Goal: Task Accomplishment & Management: Manage account settings

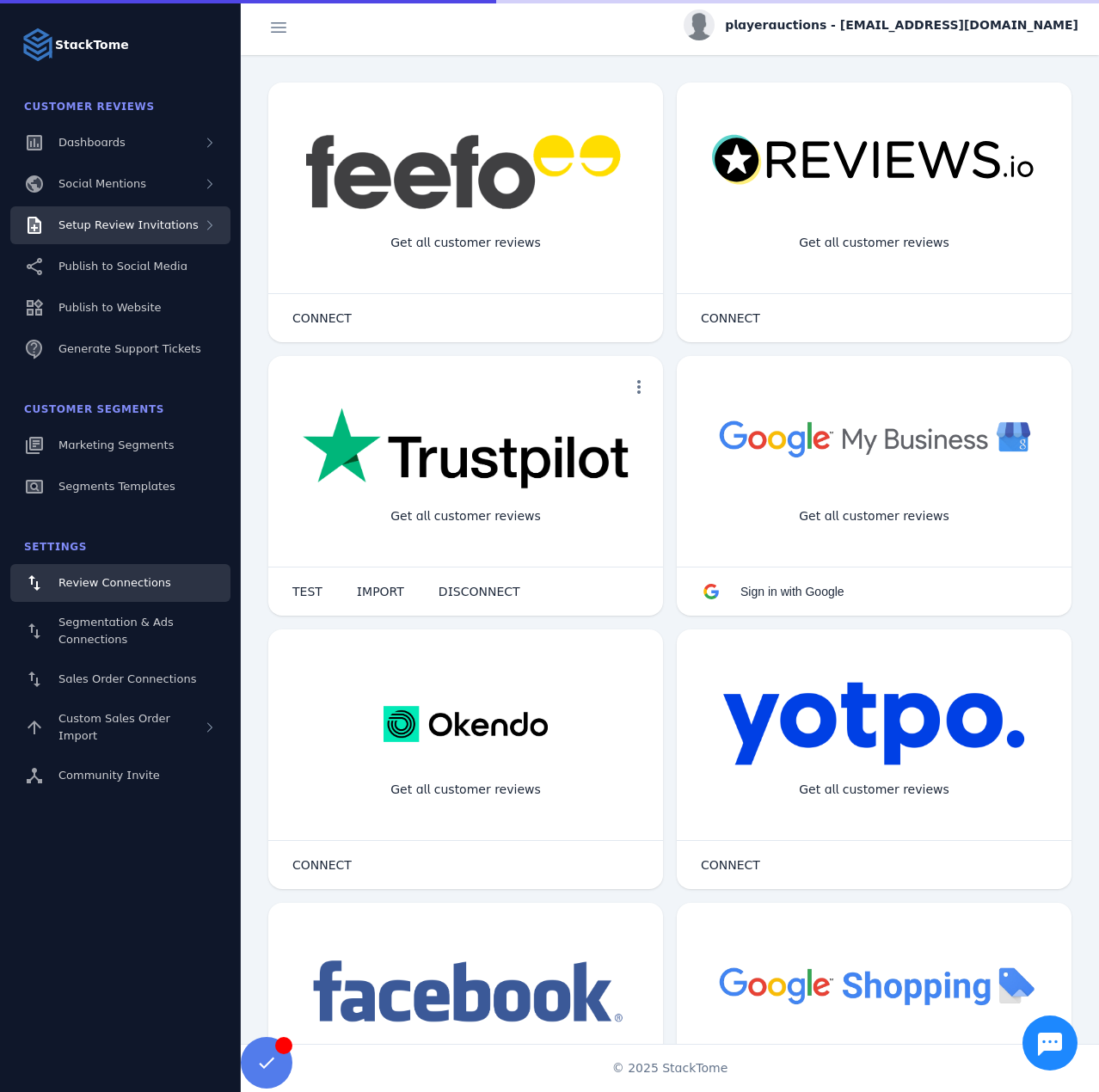
click at [115, 228] on span "Setup Review Invitations" at bounding box center [129, 225] width 140 height 13
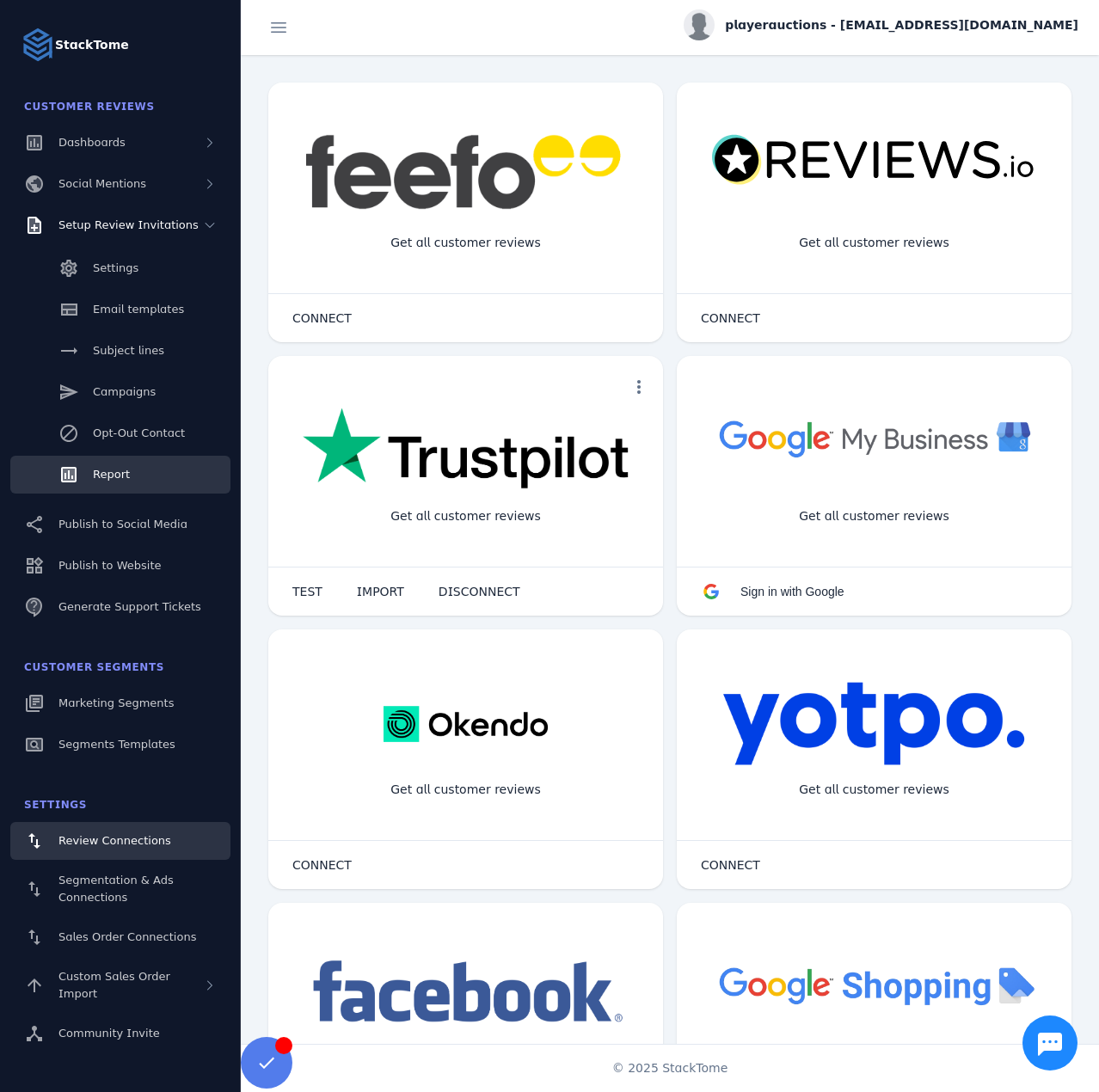
click at [118, 471] on span "Report" at bounding box center [111, 474] width 37 height 13
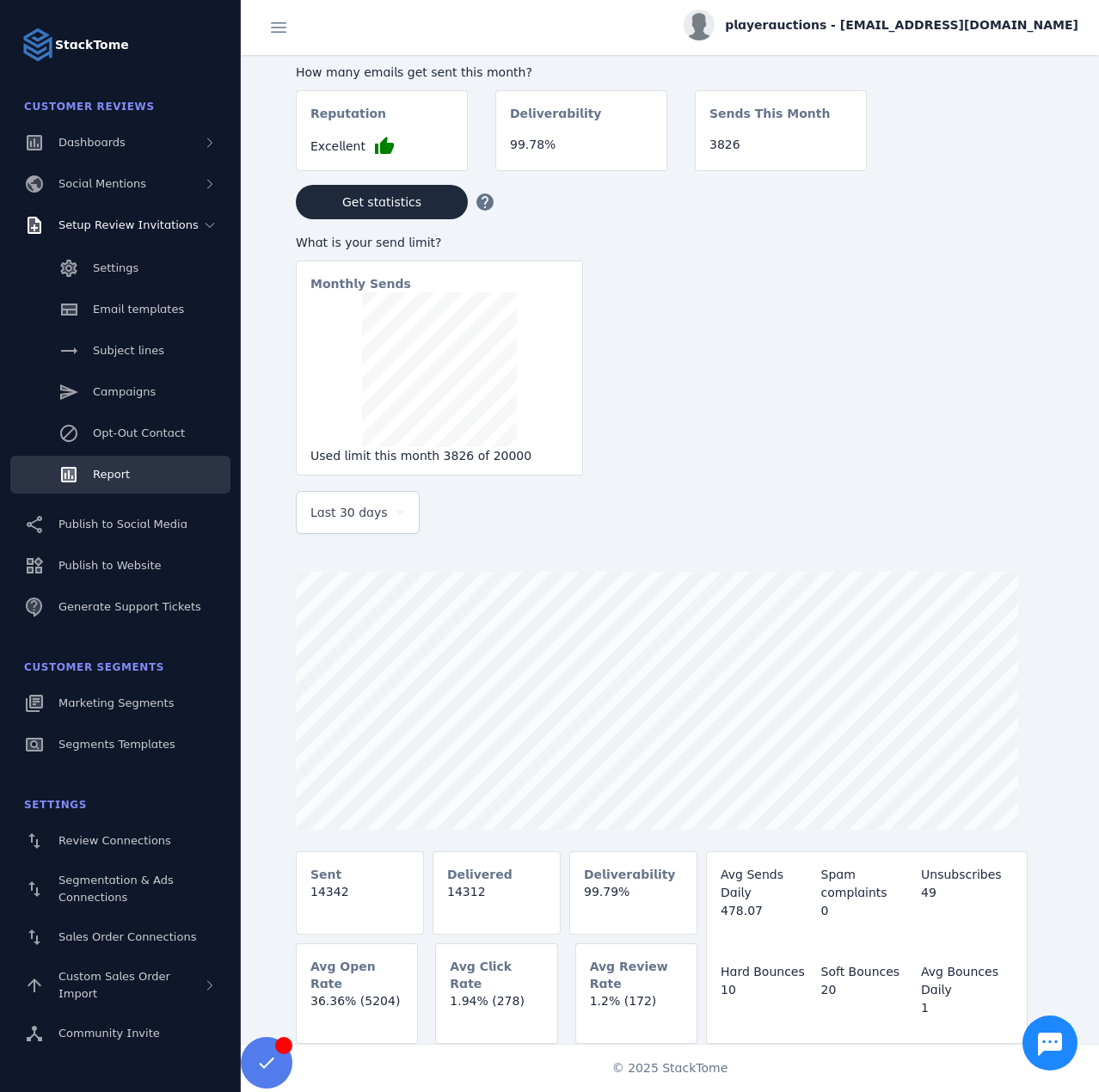
click at [332, 523] on span "Last 30 days" at bounding box center [349, 513] width 78 height 21
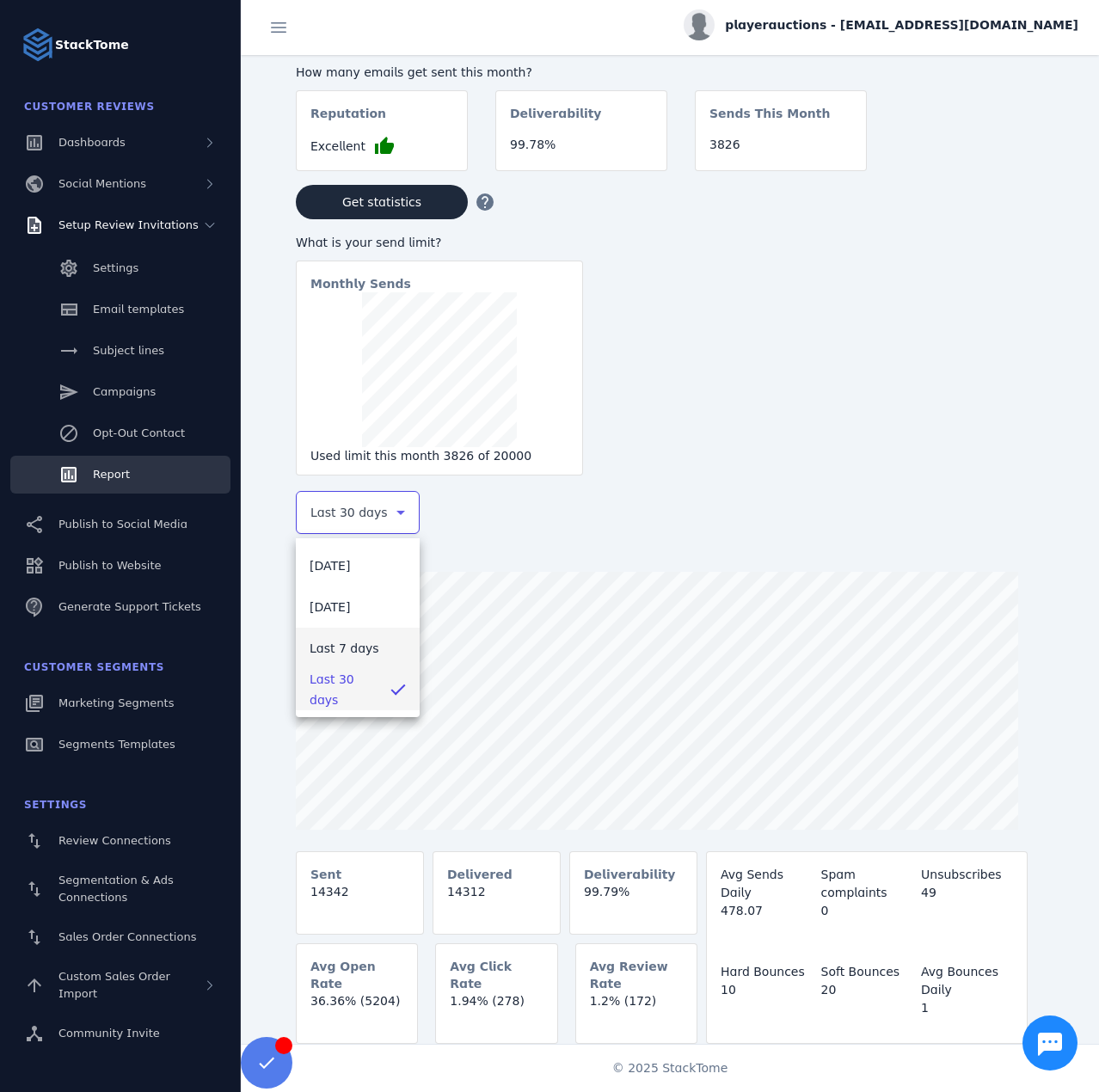
click at [329, 644] on span "Last 7 days" at bounding box center [344, 648] width 70 height 21
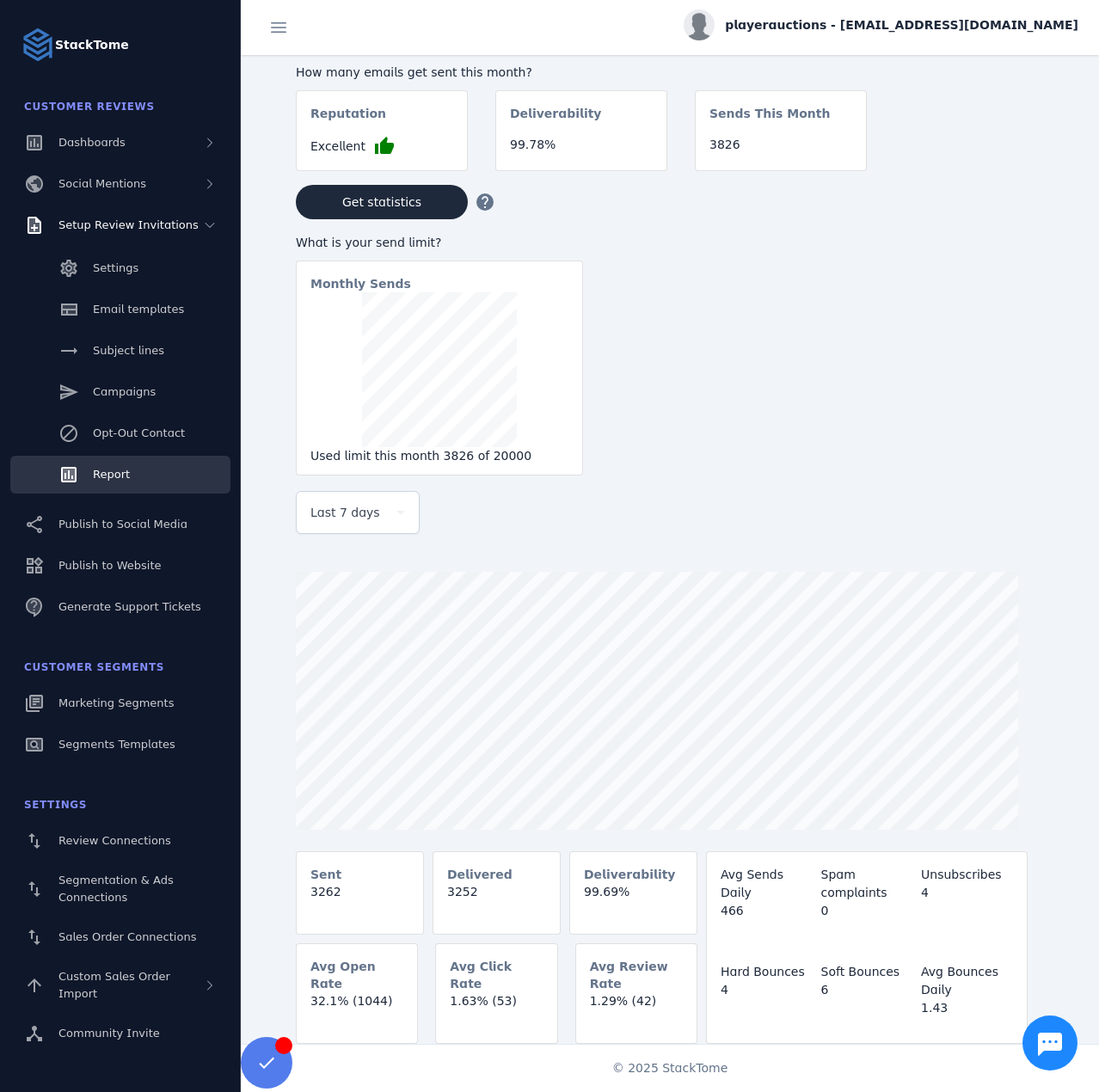
click at [901, 19] on span "playerauctions - cs_playerauctions@stacktome.com" at bounding box center [902, 25] width 354 height 18
click at [971, 160] on icon at bounding box center [979, 166] width 21 height 21
